Goal: Transaction & Acquisition: Purchase product/service

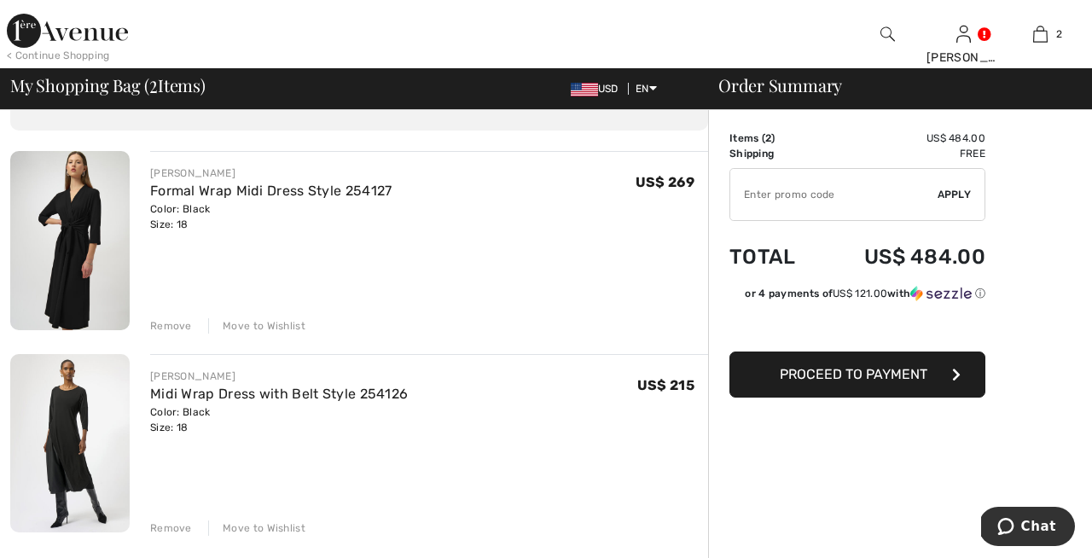
scroll to position [101, 0]
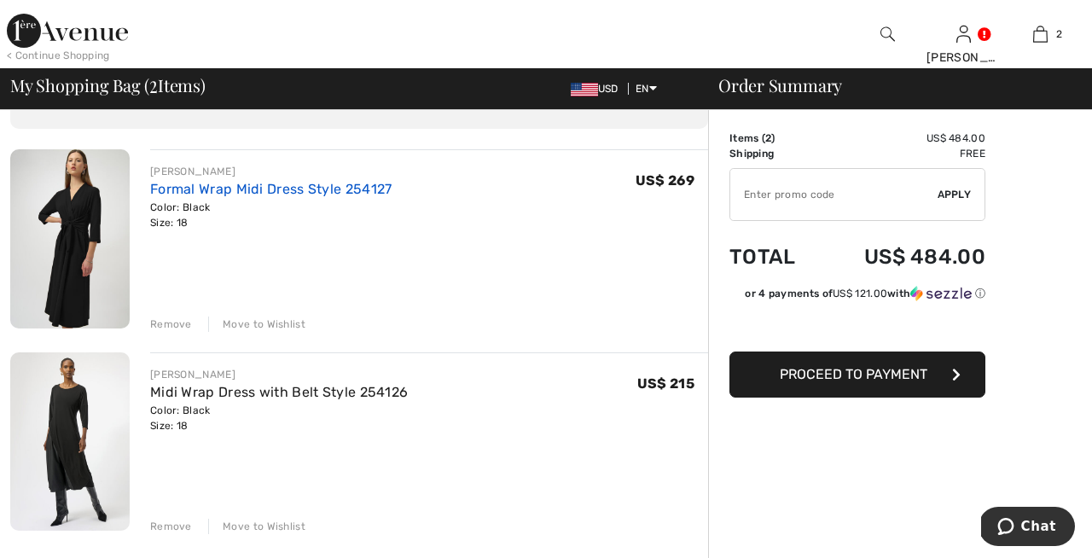
click at [293, 183] on link "Formal Wrap Midi Dress Style 254127" at bounding box center [271, 189] width 242 height 16
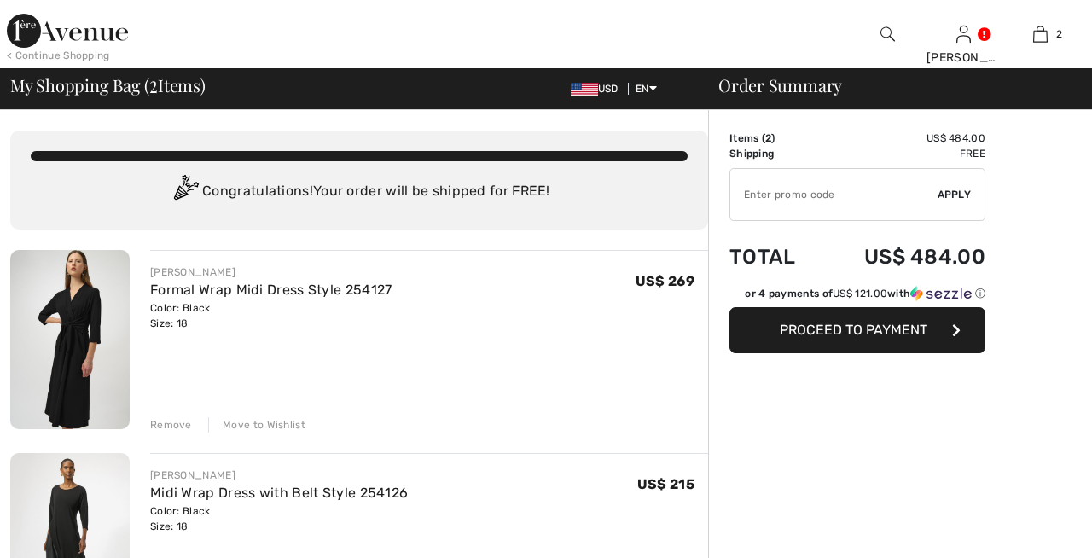
checkbox input "true"
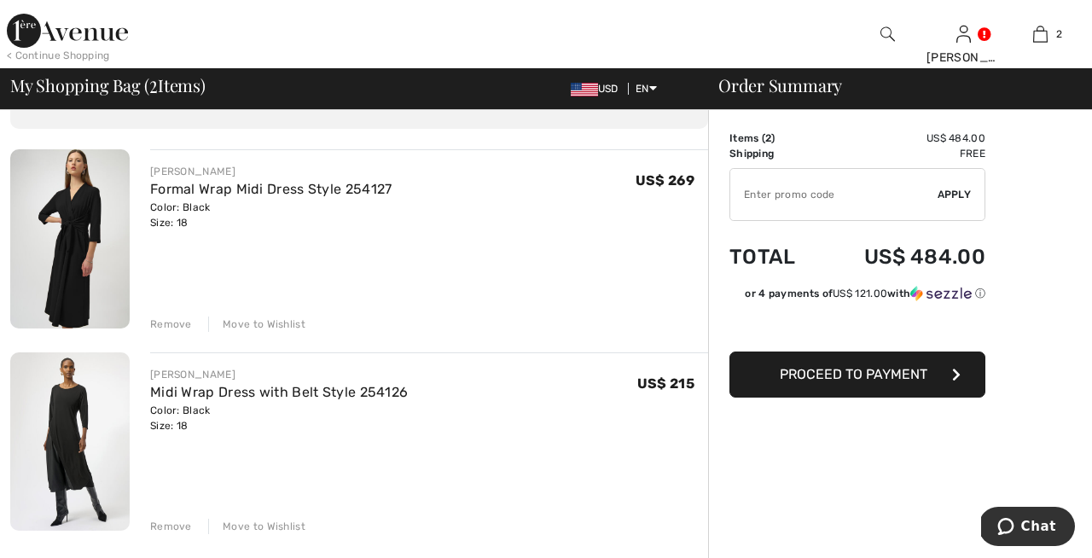
click at [95, 231] on img at bounding box center [69, 238] width 119 height 179
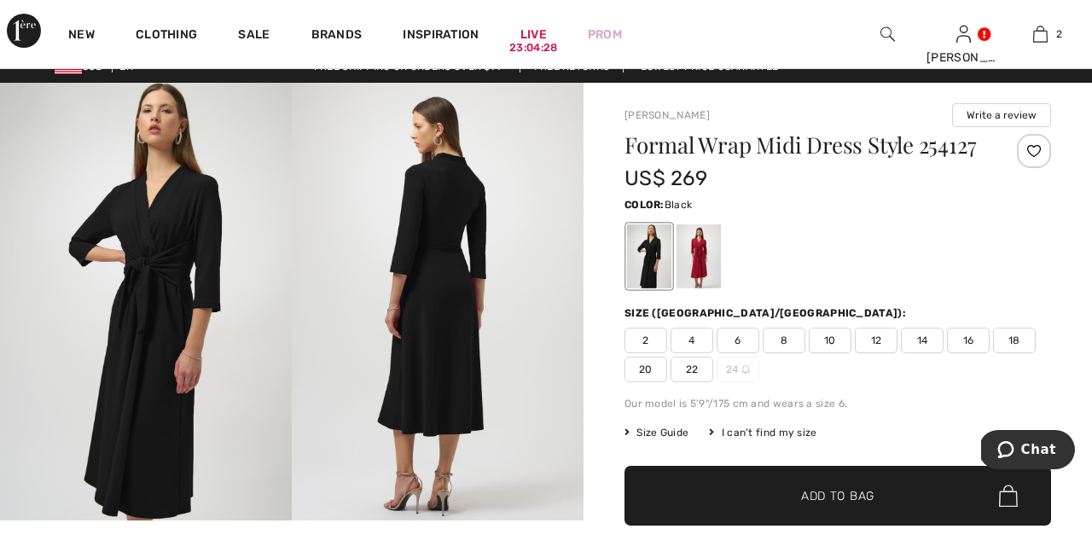
scroll to position [19, 0]
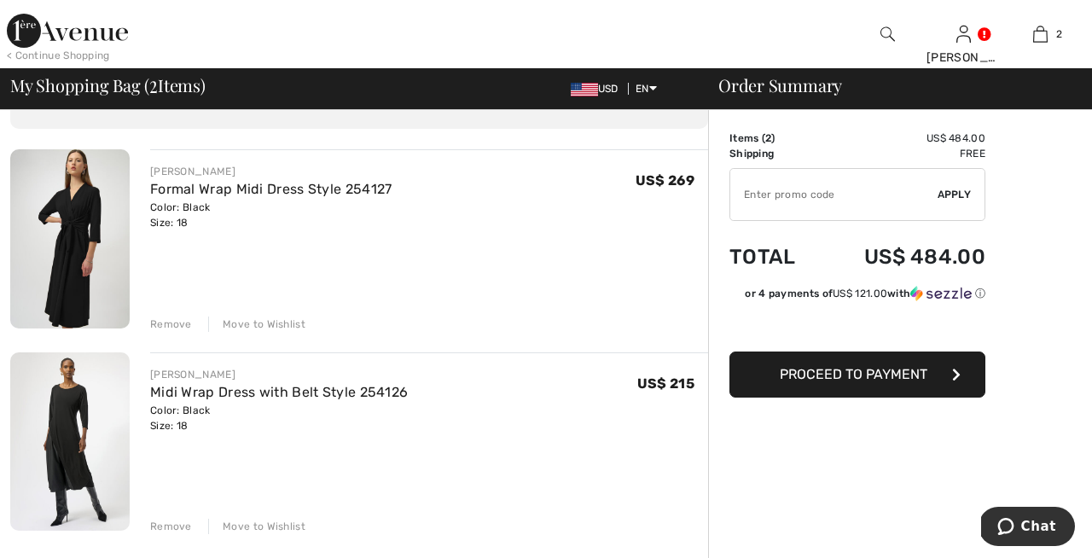
click at [74, 450] on img at bounding box center [69, 441] width 119 height 179
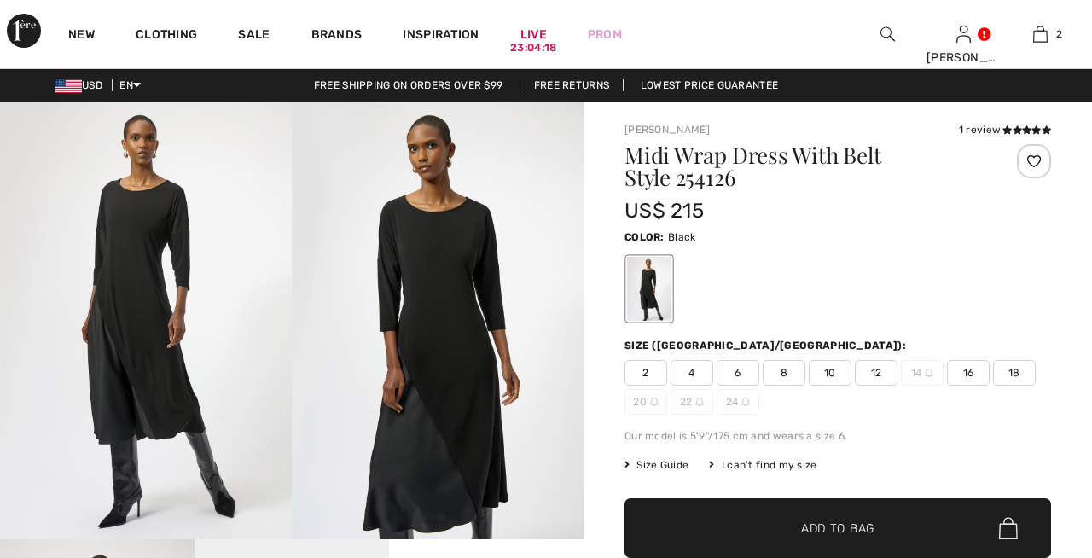
scroll to position [32, 0]
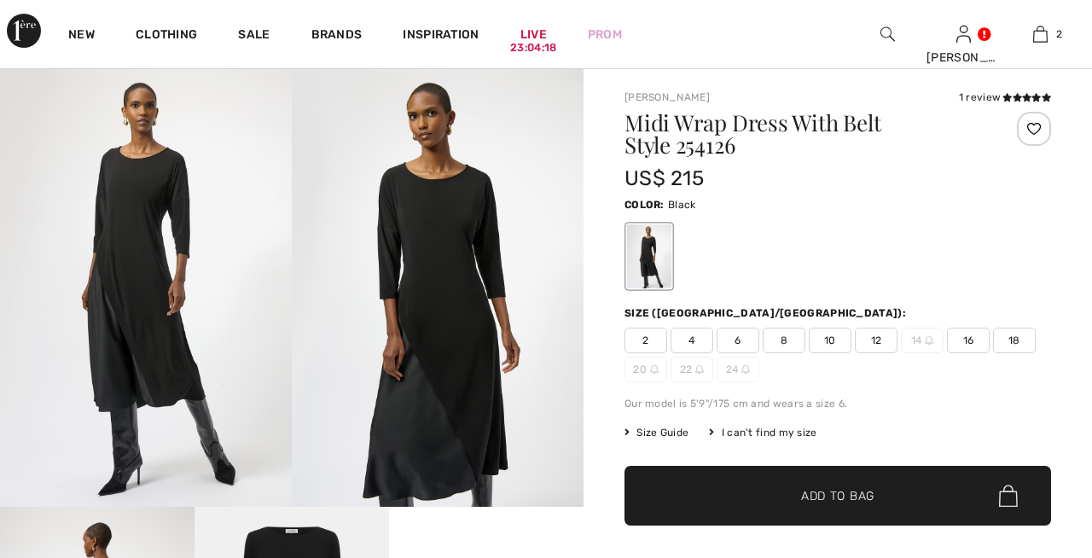
checkbox input "true"
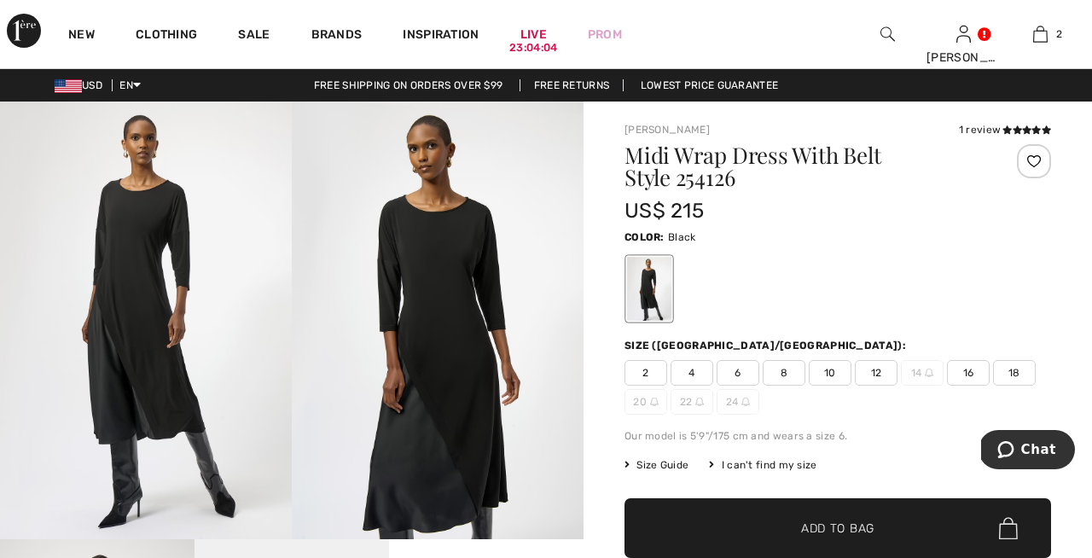
scroll to position [0, 0]
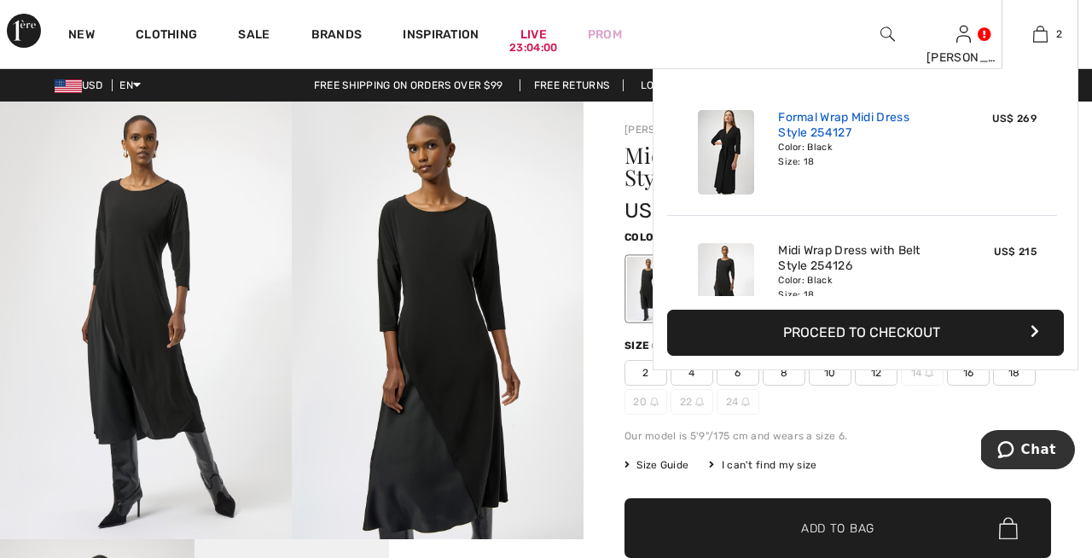
click at [825, 129] on link "Formal Wrap Midi Dress Style 254127" at bounding box center [862, 125] width 168 height 31
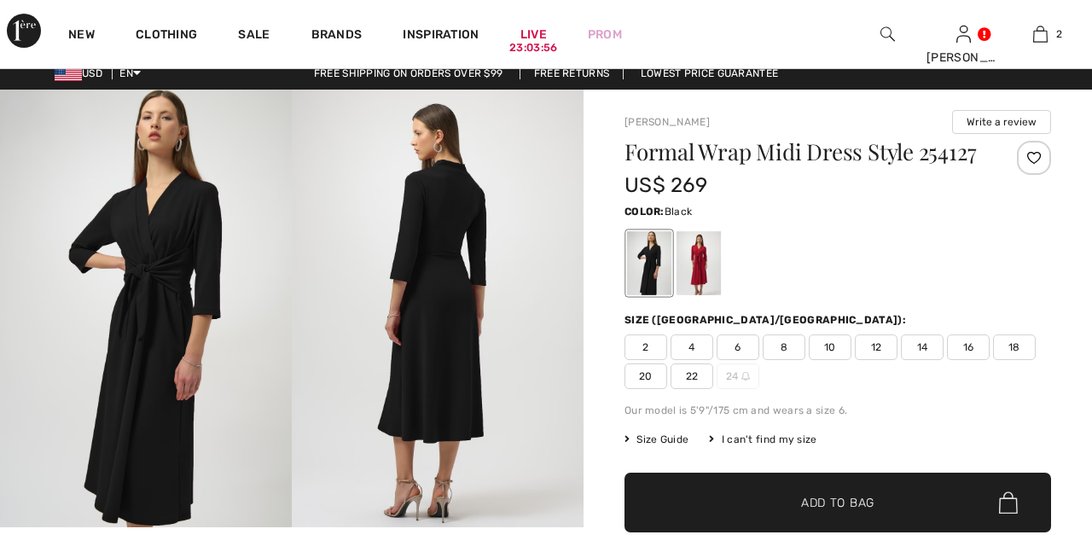
checkbox input "true"
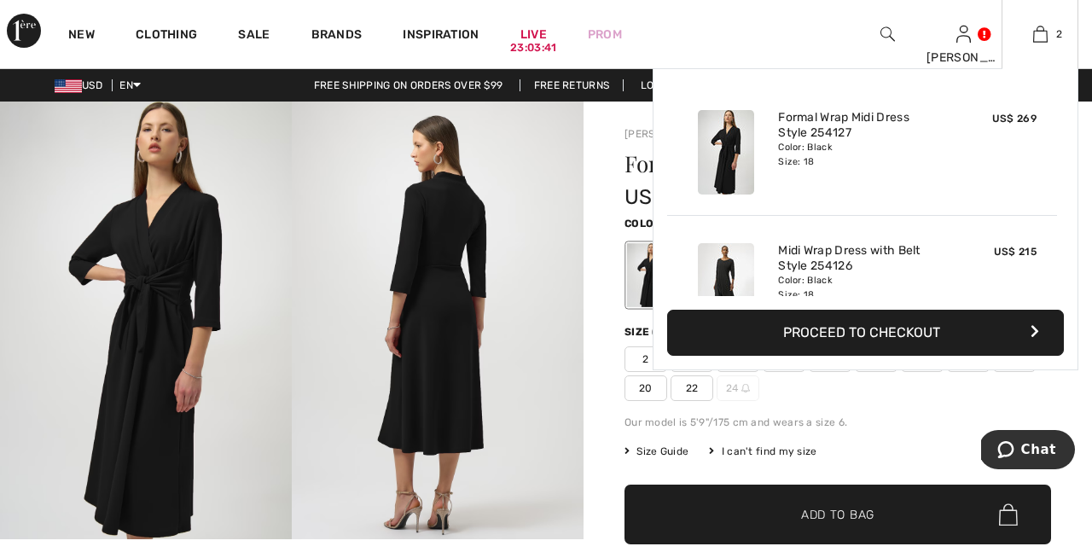
click at [869, 328] on button "Proceed to Checkout" at bounding box center [865, 333] width 397 height 46
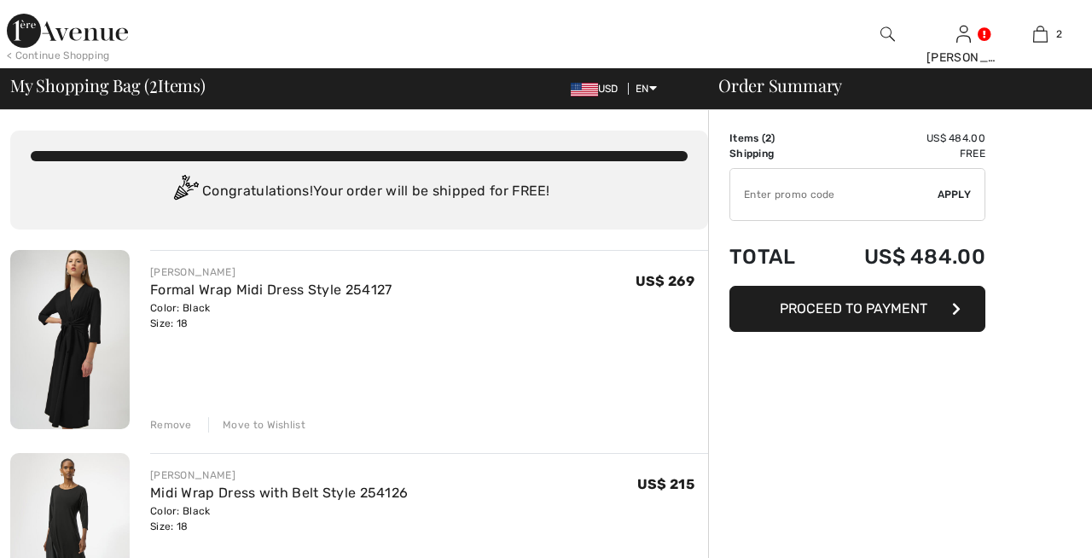
checkbox input "true"
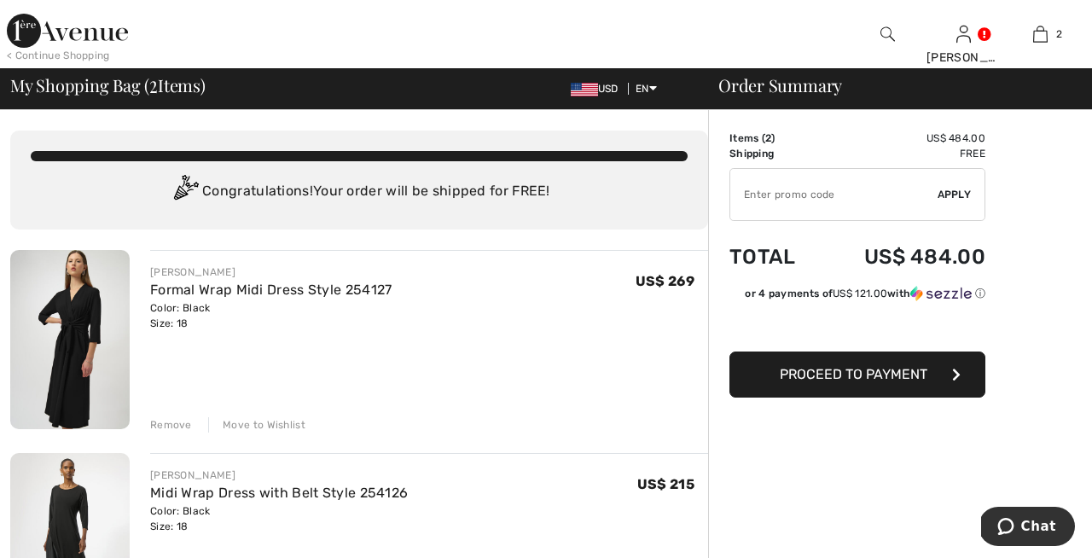
click at [850, 373] on span "Proceed to Payment" at bounding box center [854, 374] width 148 height 16
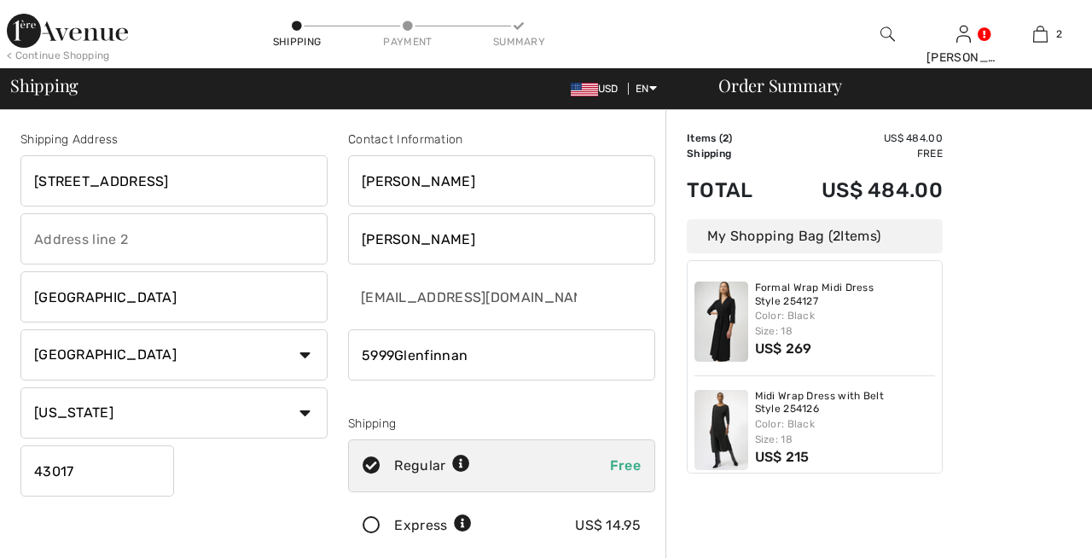
checkbox input "true"
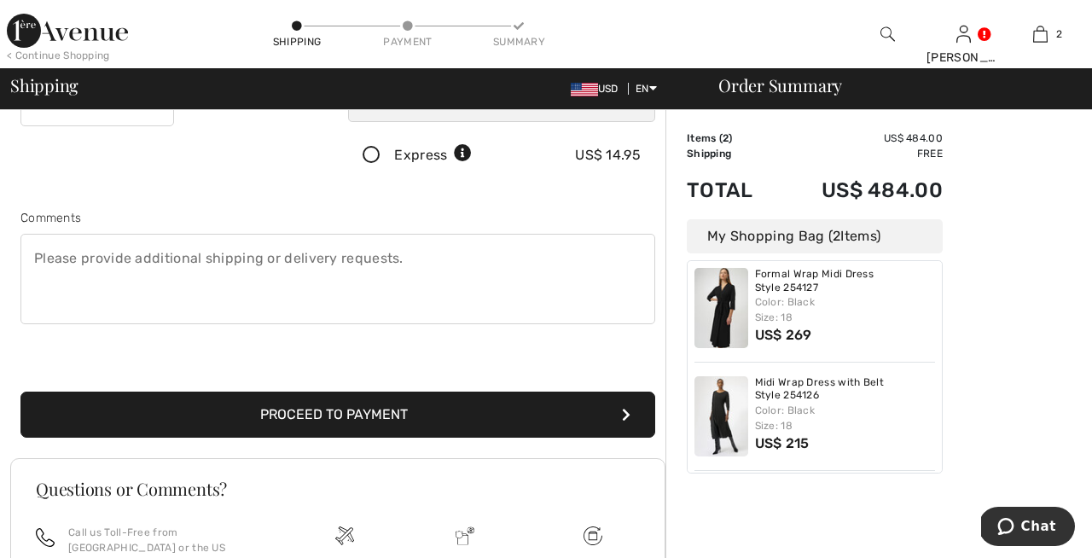
scroll to position [383, 0]
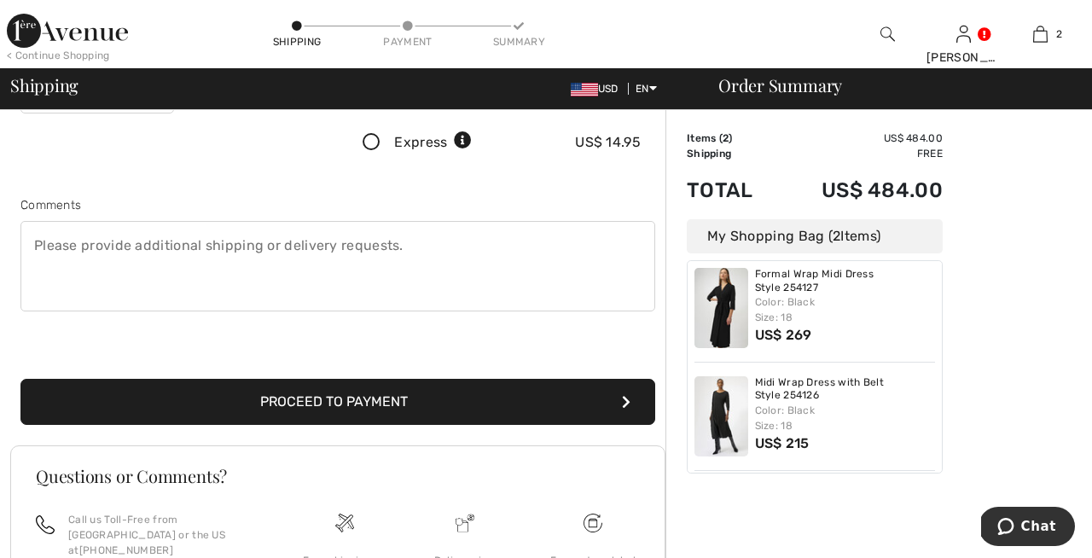
click at [399, 397] on button "Proceed to Payment" at bounding box center [337, 402] width 635 height 46
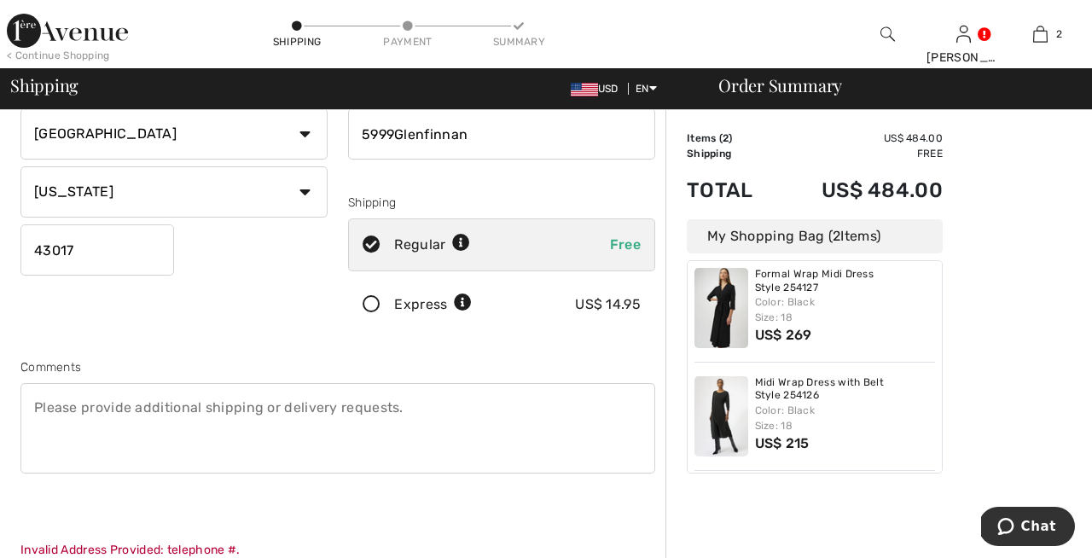
scroll to position [220, 0]
drag, startPoint x: 479, startPoint y: 132, endPoint x: 344, endPoint y: 123, distance: 136.0
click at [634, 134] on input "phone" at bounding box center [501, 134] width 307 height 51
type input "6145625119"
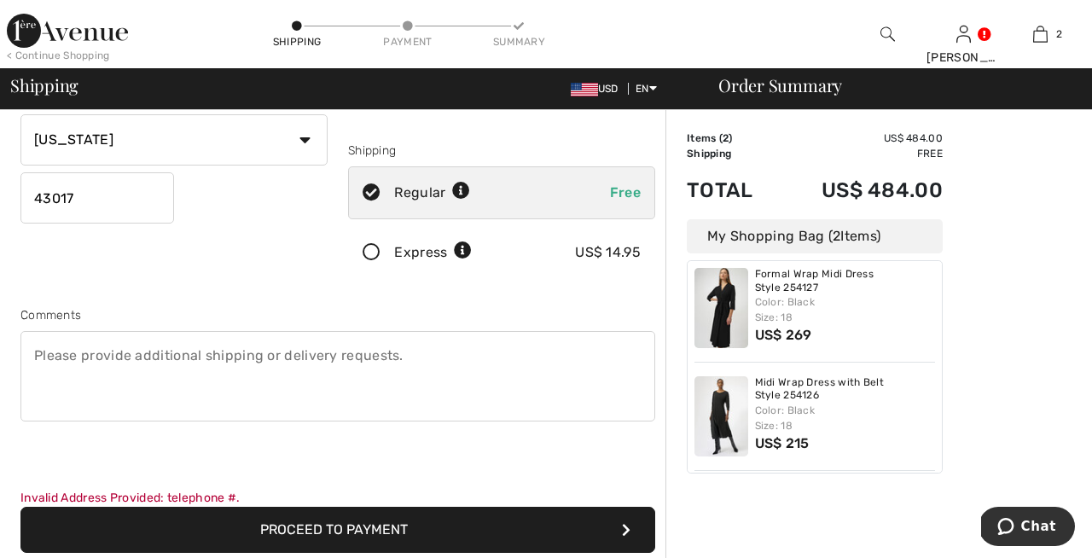
scroll to position [293, 0]
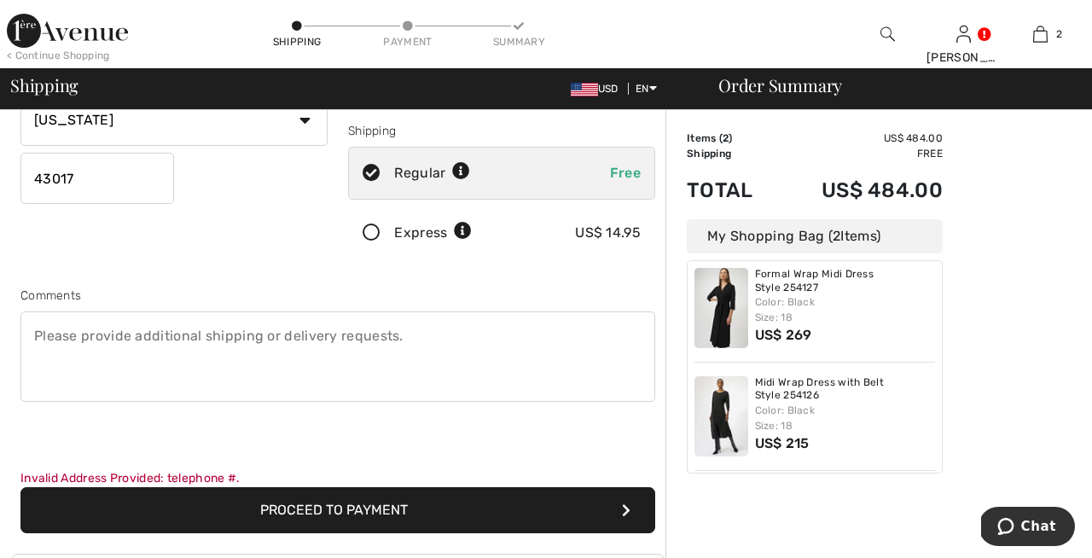
click at [325, 507] on button "Proceed to Payment" at bounding box center [337, 510] width 635 height 46
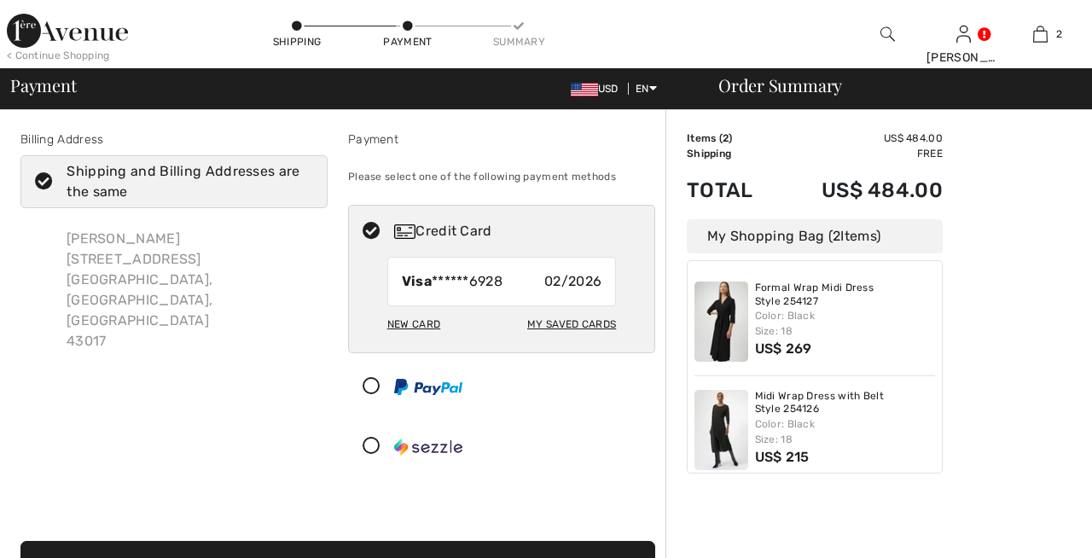
checkbox input "true"
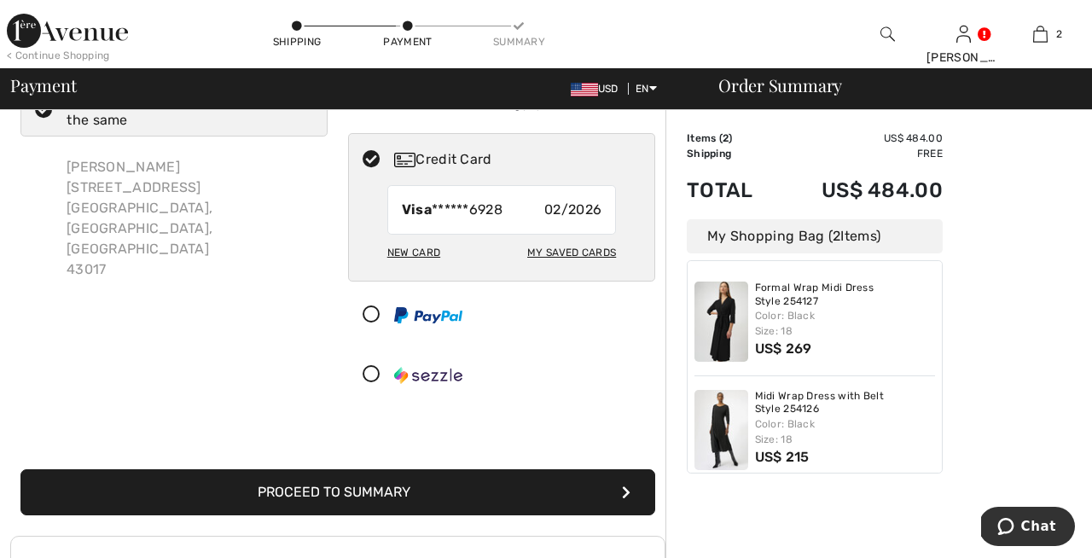
scroll to position [73, 0]
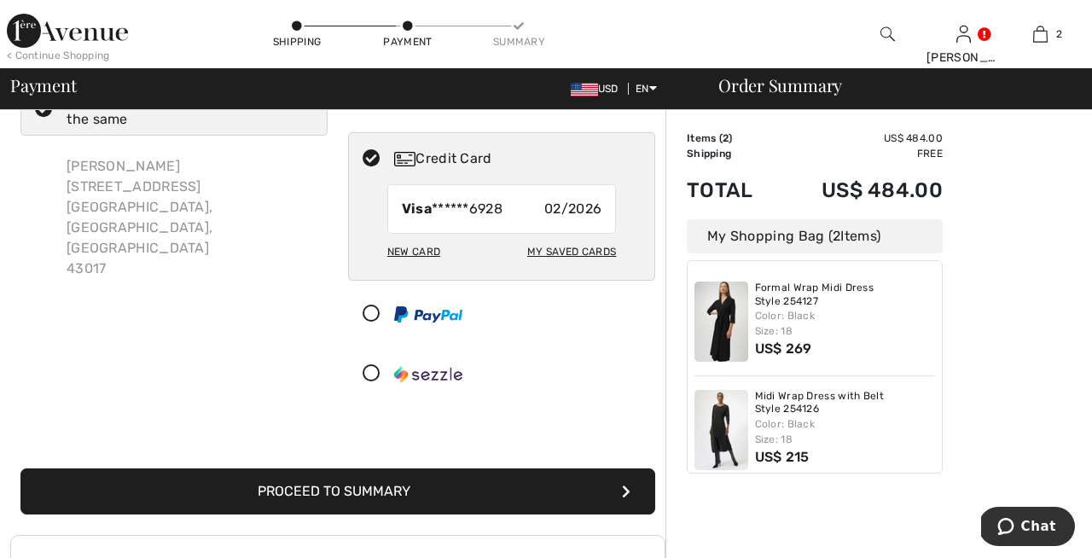
click at [329, 487] on button "Proceed to Summary" at bounding box center [337, 491] width 635 height 46
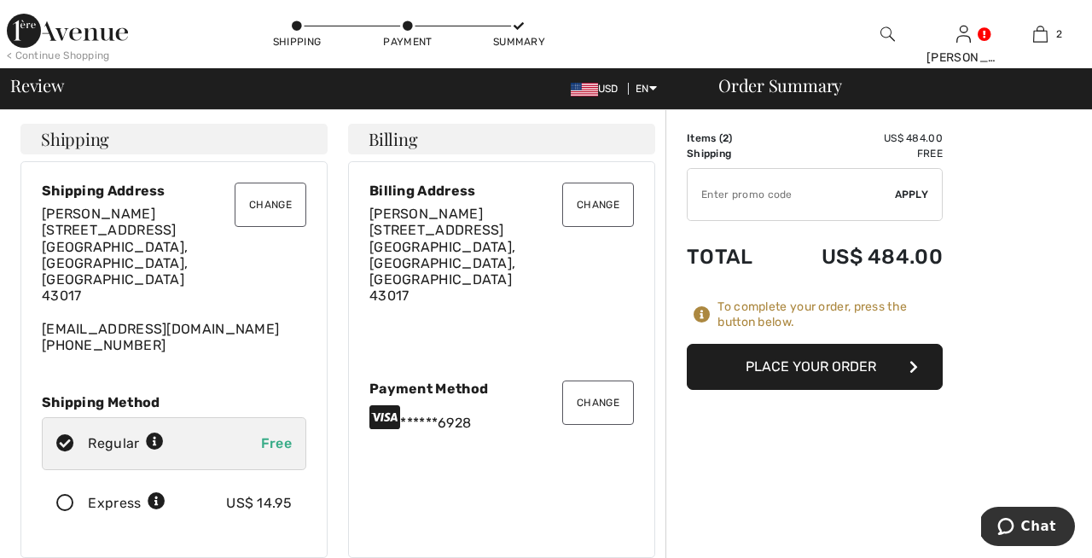
click at [821, 365] on button "Place Your Order" at bounding box center [815, 367] width 256 height 46
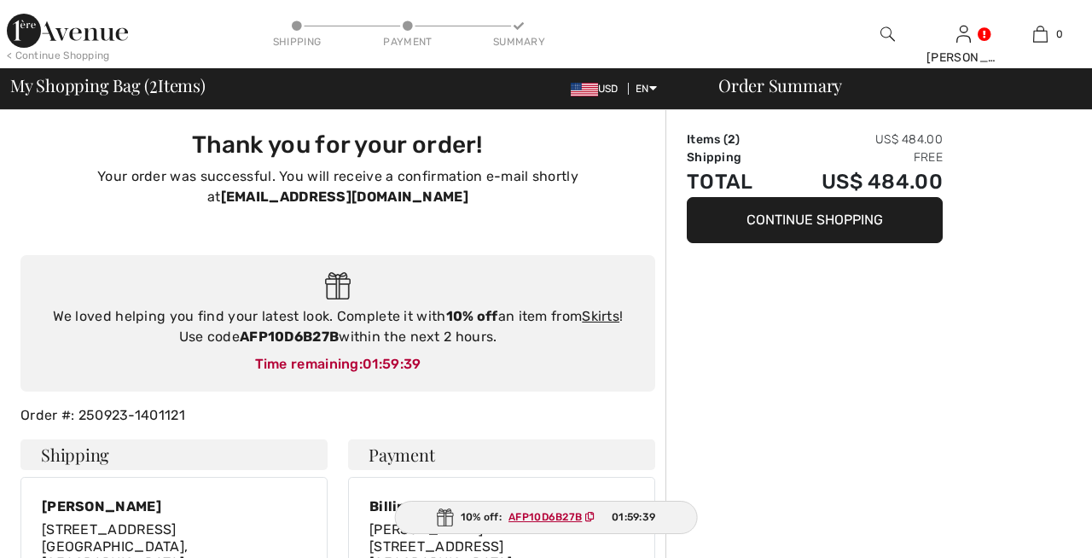
checkbox input "true"
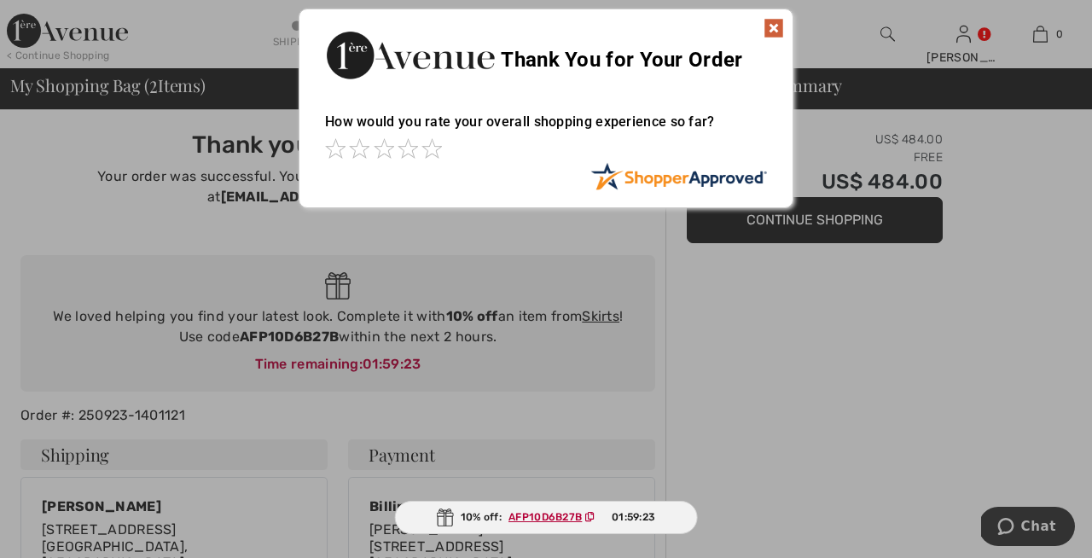
click at [775, 26] on img at bounding box center [773, 28] width 20 height 20
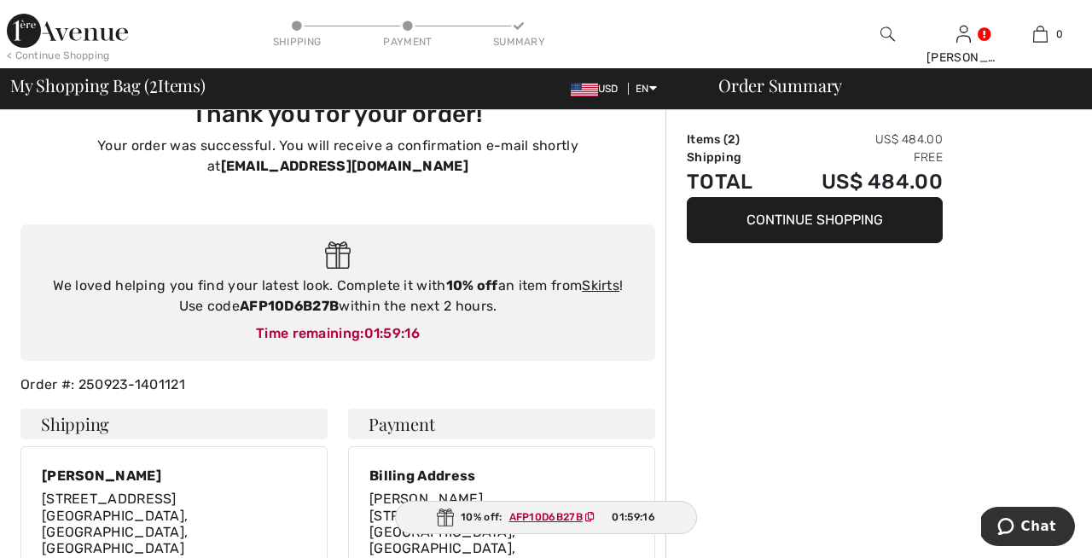
scroll to position [59, 0]
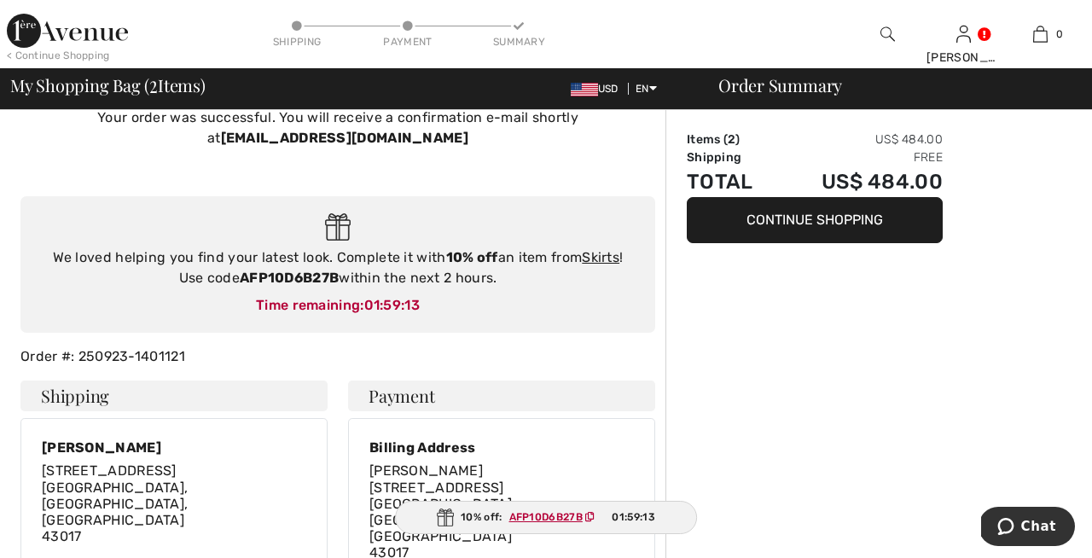
click at [536, 513] on ins "AFP10D6B27B" at bounding box center [545, 517] width 73 height 12
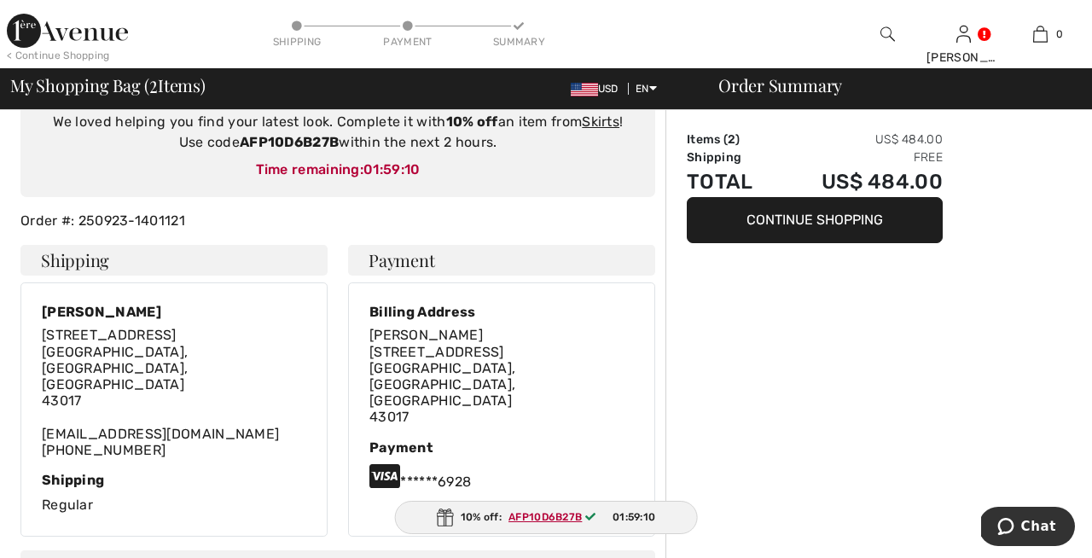
scroll to position [196, 0]
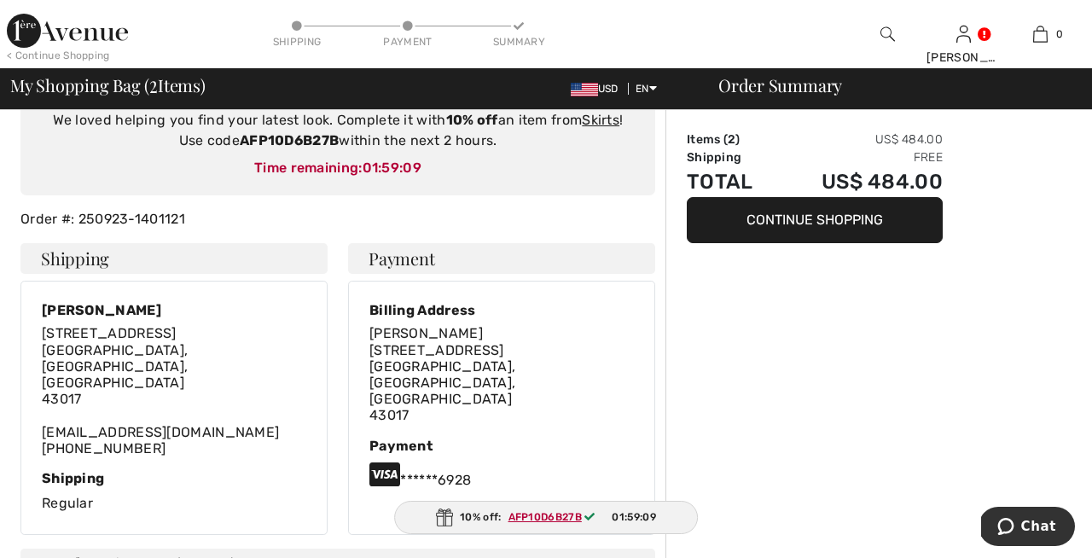
click at [538, 524] on span "AFP10D6B27B" at bounding box center [555, 516] width 107 height 15
click at [538, 514] on ins "AFP10D6B27B" at bounding box center [544, 517] width 73 height 12
click at [470, 514] on div "10% off: AFP10D6B27B 01:59:06" at bounding box center [546, 517] width 305 height 33
click at [470, 514] on div "10% off: AFP10D6B27B 01:59:05" at bounding box center [546, 517] width 304 height 33
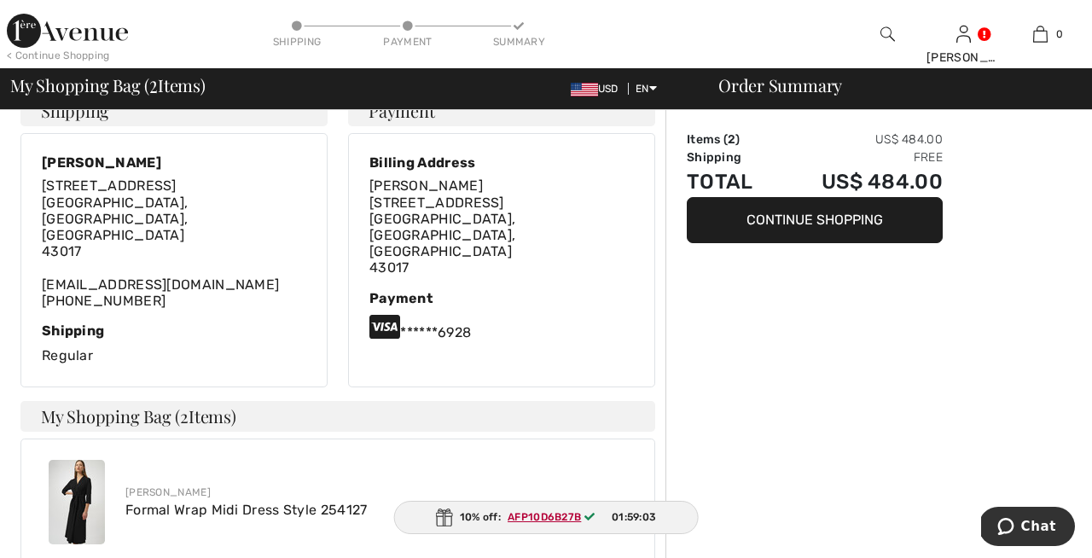
scroll to position [345, 0]
click at [443, 516] on img at bounding box center [444, 517] width 17 height 18
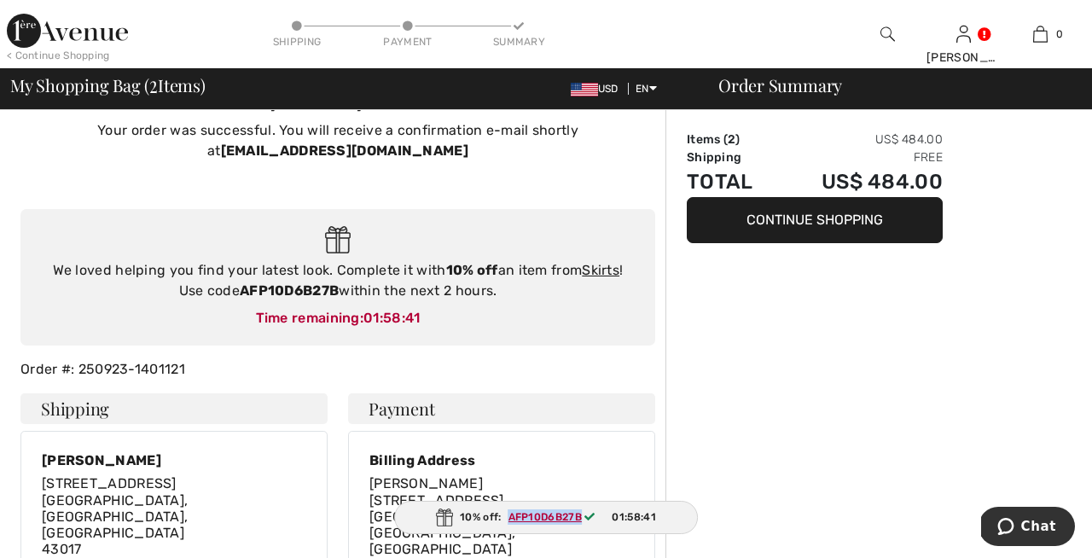
scroll to position [49, 0]
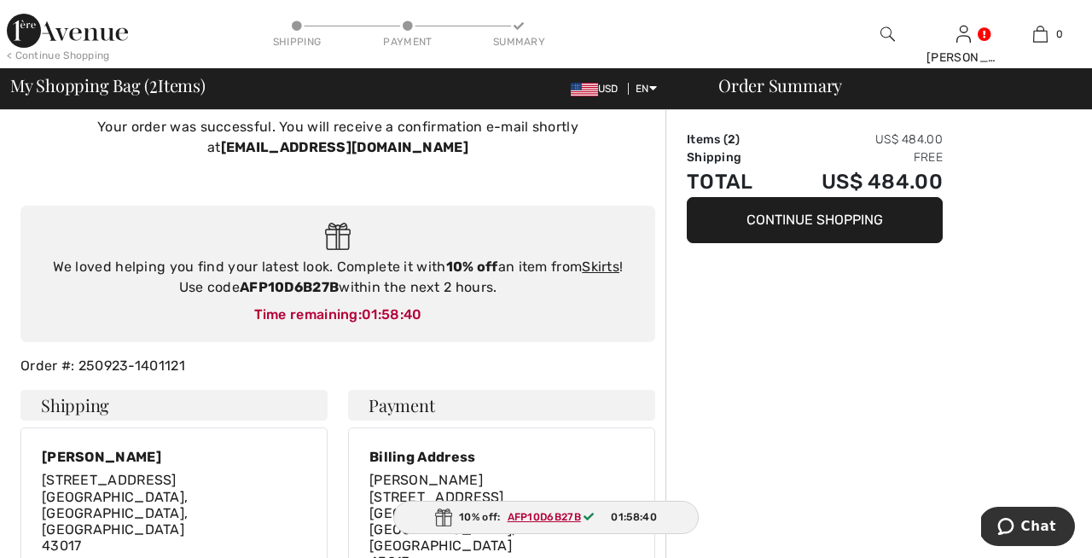
click at [640, 516] on span "01:58:37" at bounding box center [634, 516] width 44 height 15
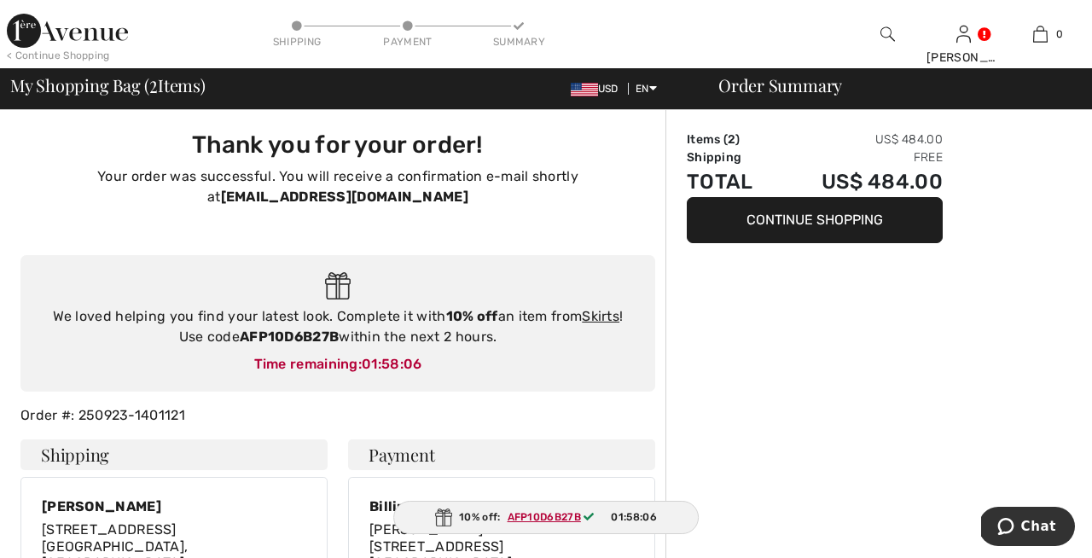
scroll to position [0, 0]
click at [809, 215] on button "Continue Shopping" at bounding box center [815, 220] width 256 height 46
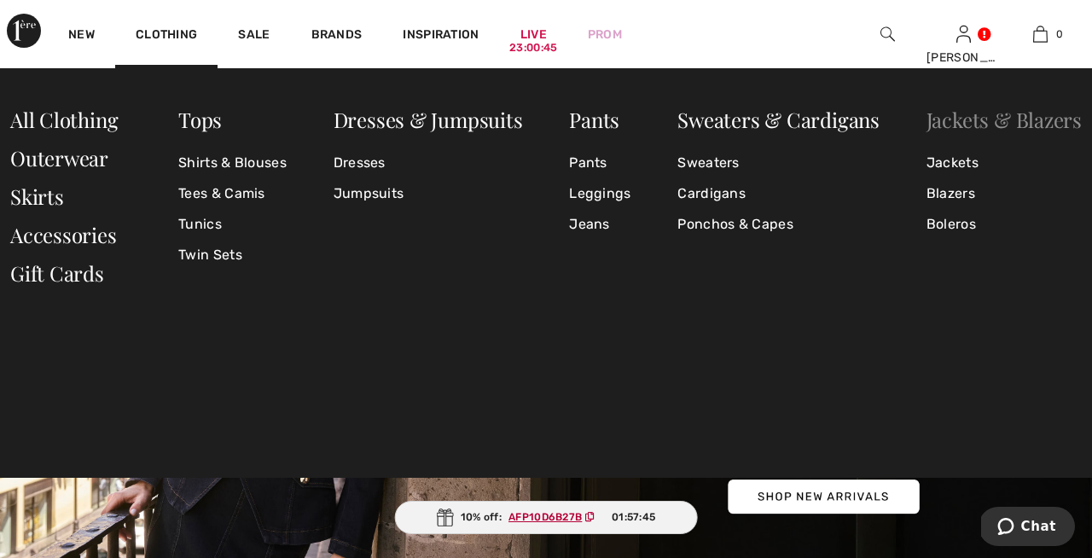
click at [965, 119] on link "Jackets & Blazers" at bounding box center [1003, 119] width 155 height 27
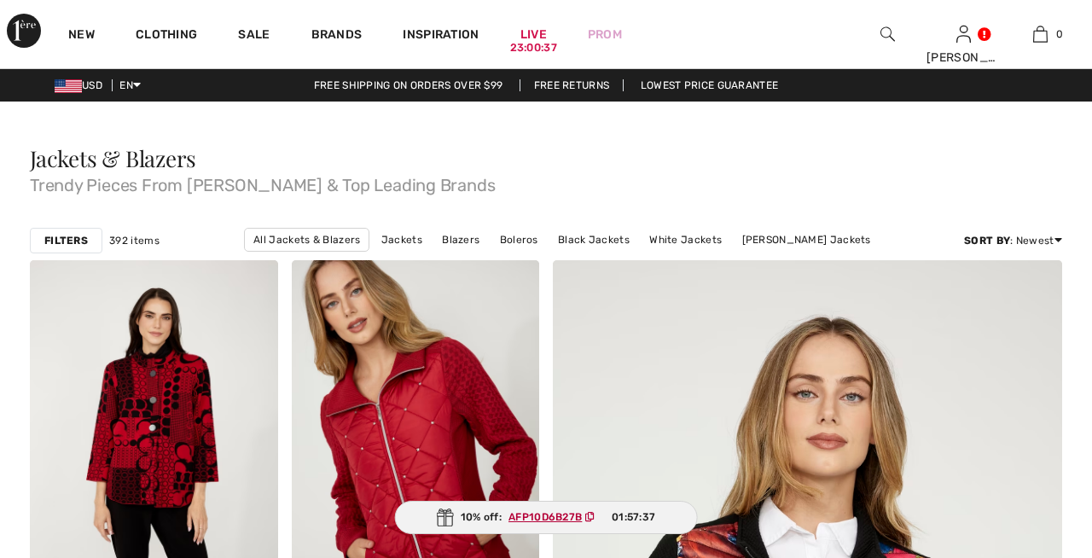
click at [67, 233] on strong "Filters" at bounding box center [66, 240] width 44 height 15
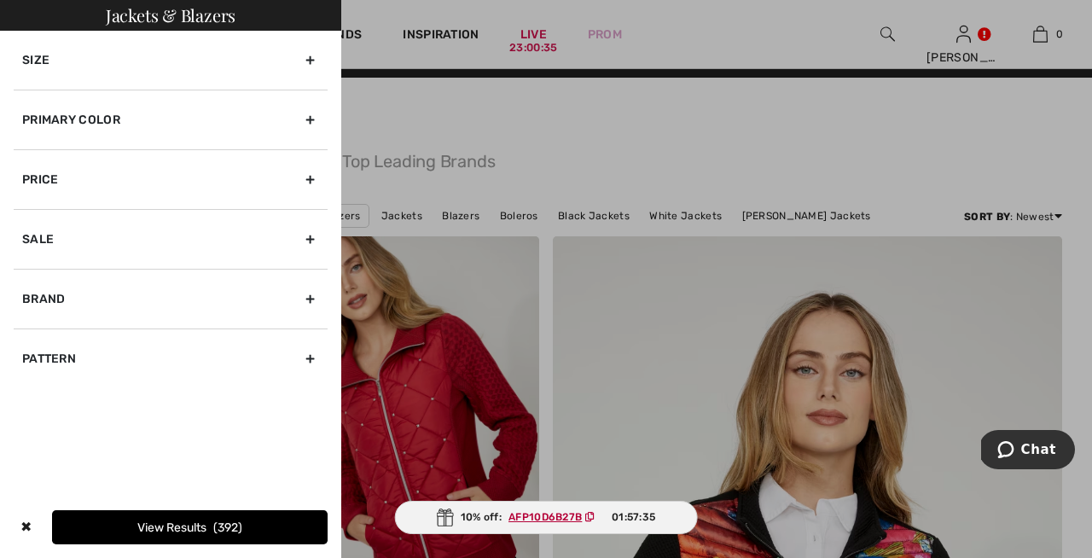
click at [93, 297] on div "Brand" at bounding box center [171, 299] width 314 height 60
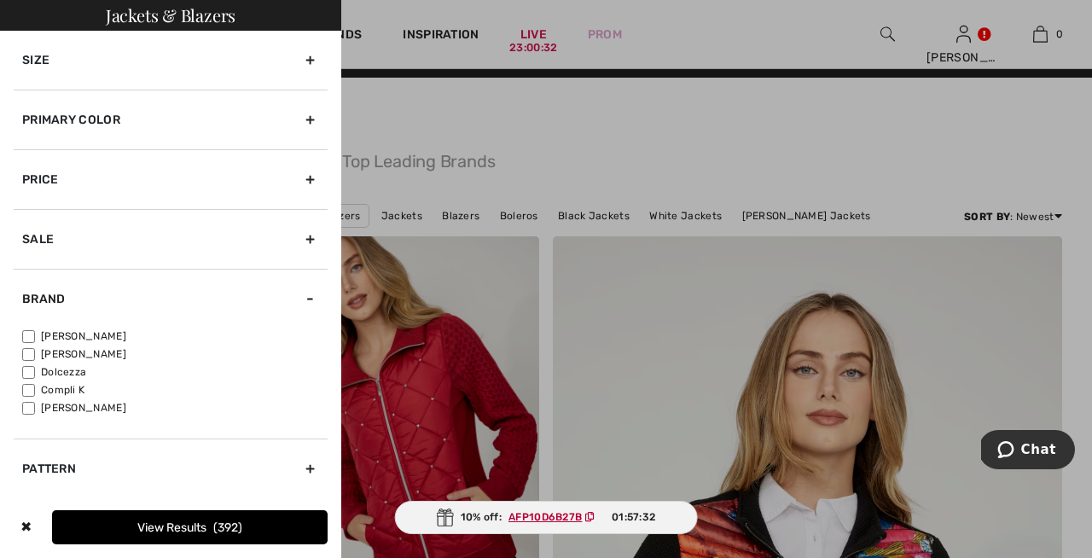
click at [24, 332] on input"] "[PERSON_NAME]" at bounding box center [28, 336] width 13 height 13
checkbox input"] "true"
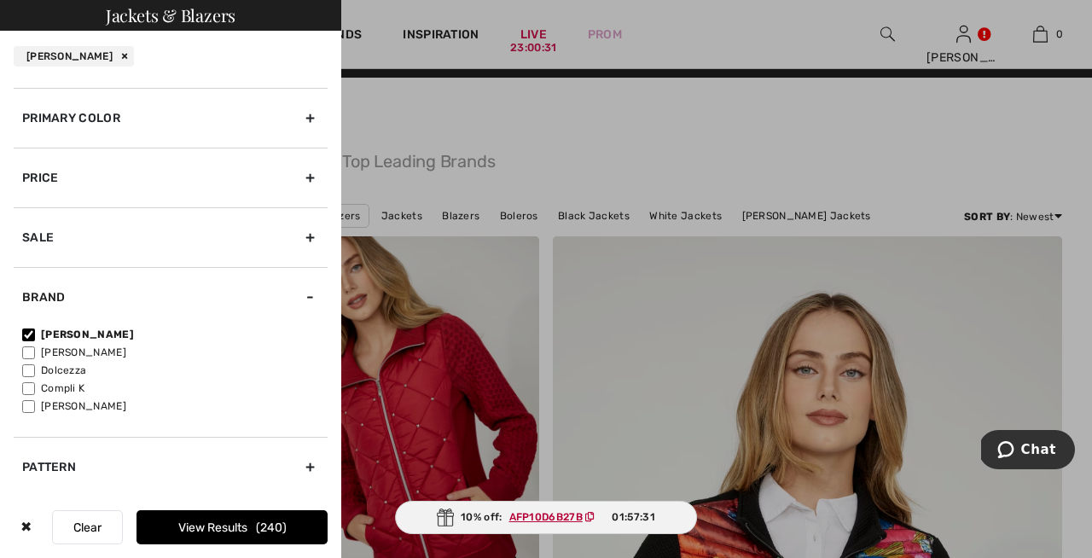
scroll to position [53, 0]
click at [188, 530] on button "View Results 240" at bounding box center [231, 527] width 191 height 34
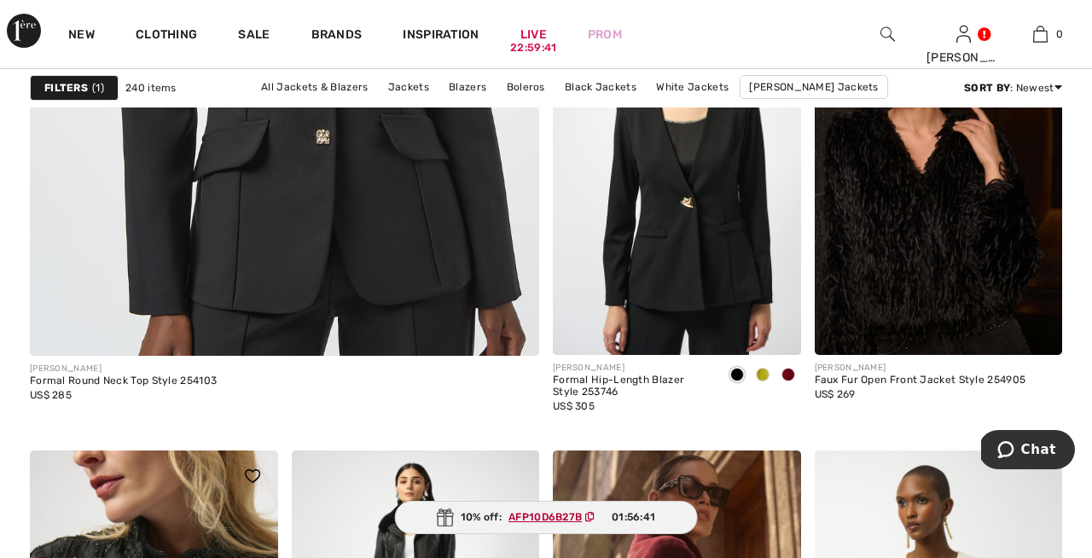
scroll to position [4405, 0]
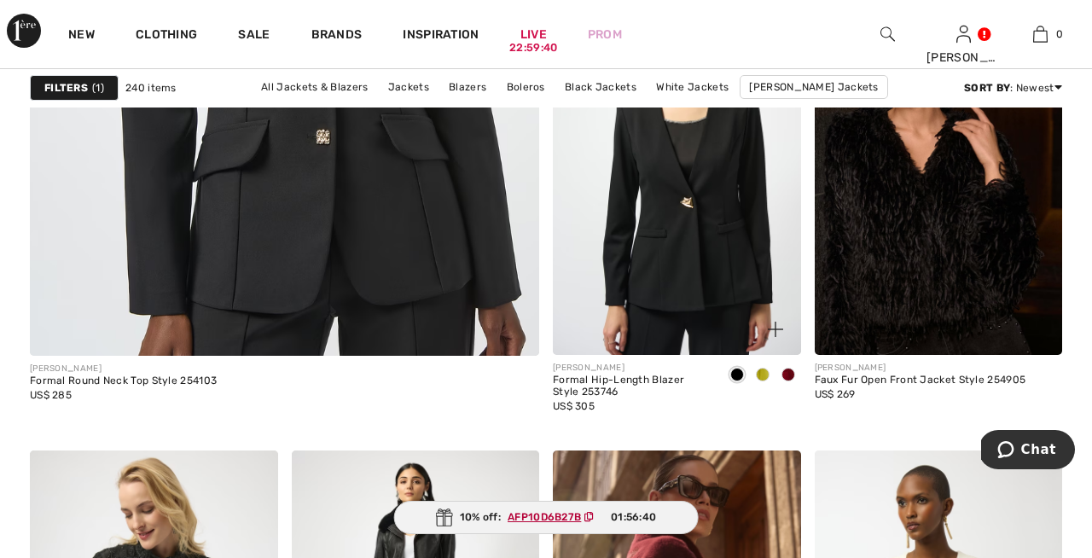
click at [763, 376] on span at bounding box center [763, 375] width 14 height 14
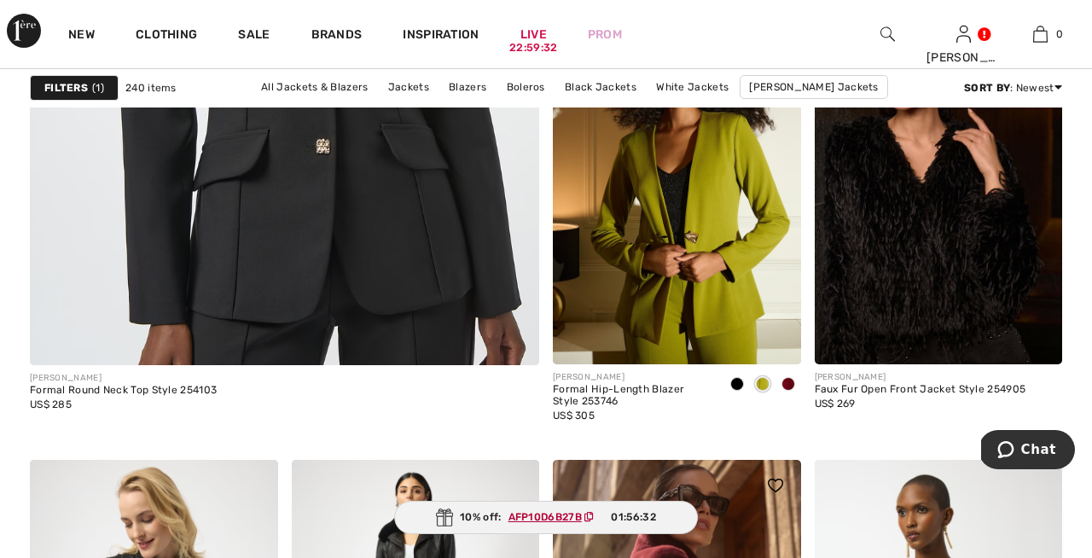
scroll to position [4316, 0]
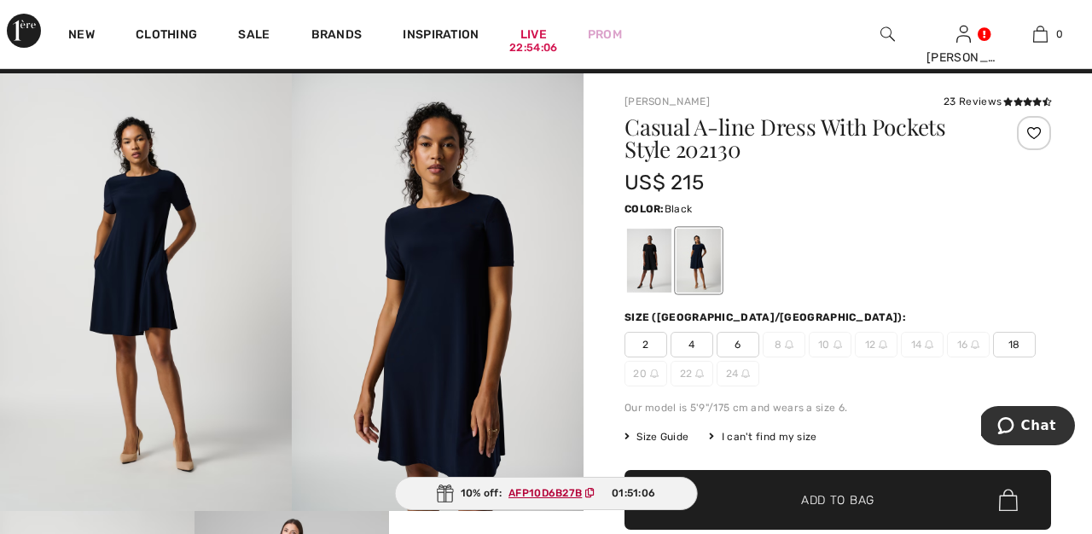
click at [653, 250] on div at bounding box center [649, 261] width 44 height 64
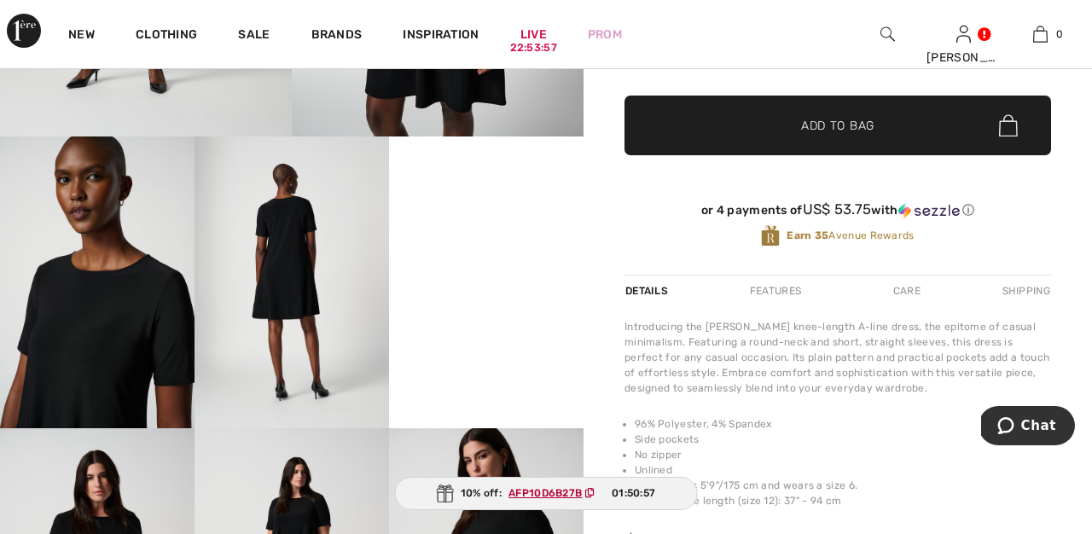
scroll to position [403, 0]
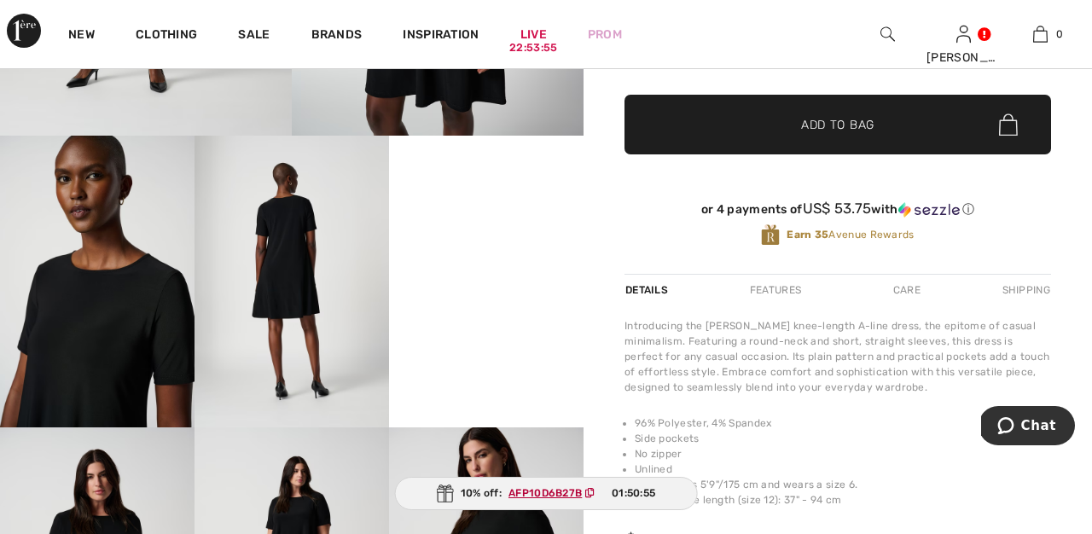
click at [531, 233] on video "Your browser does not support the video tag." at bounding box center [486, 184] width 194 height 97
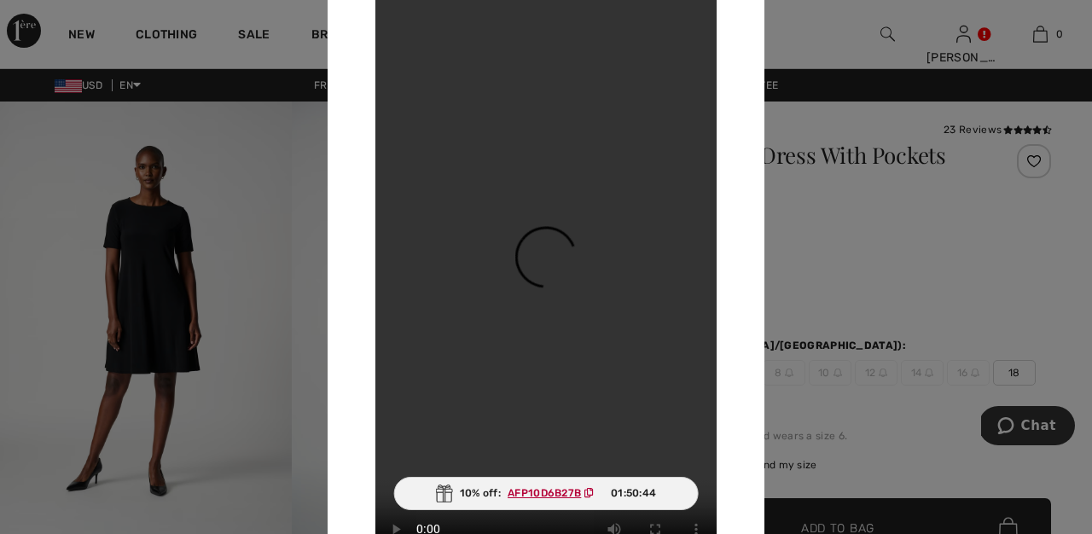
scroll to position [0, 0]
click at [842, 261] on div at bounding box center [546, 267] width 1092 height 534
